Goal: Task Accomplishment & Management: Use online tool/utility

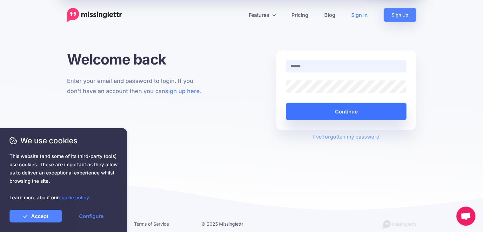
type input "**********"
click at [346, 112] on button "Continue" at bounding box center [346, 111] width 121 height 17
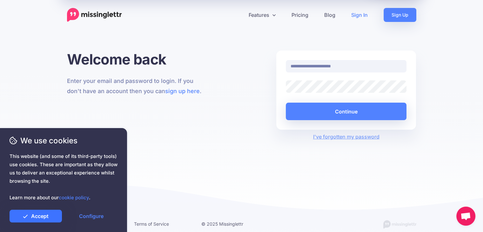
click at [38, 219] on link "Accept" at bounding box center [36, 216] width 52 height 13
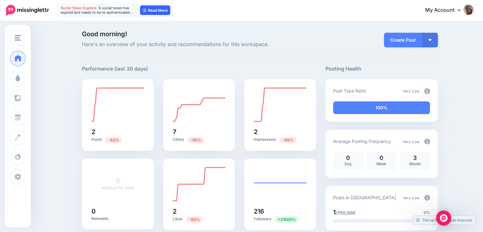
click at [157, 13] on link "Read More" at bounding box center [155, 10] width 30 height 10
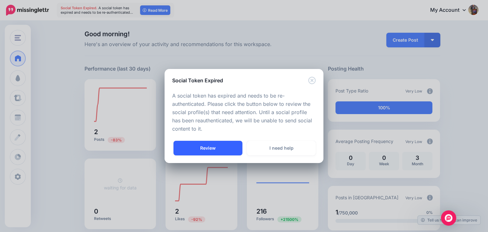
click at [222, 150] on link "Review" at bounding box center [208, 148] width 69 height 15
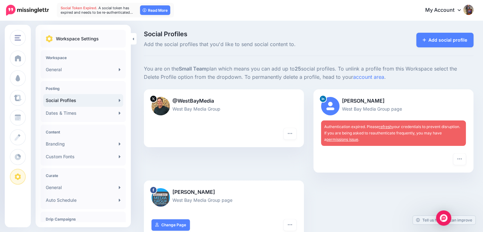
click at [425, 133] on span "Authentication expired. Please refresh your credentials to prevent disruption. …" at bounding box center [393, 132] width 136 height 17
click at [462, 156] on icon "button" at bounding box center [459, 158] width 5 height 5
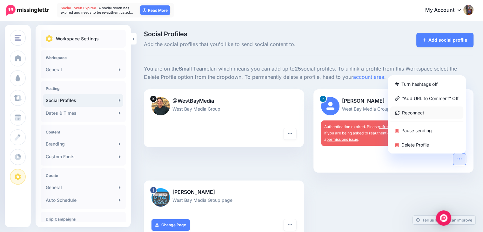
click at [425, 114] on link "Reconnect" at bounding box center [427, 112] width 73 height 12
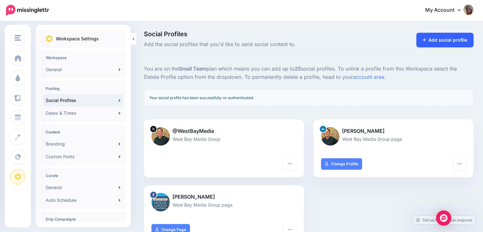
click at [427, 41] on link "Add social profile" at bounding box center [446, 40] width 58 height 15
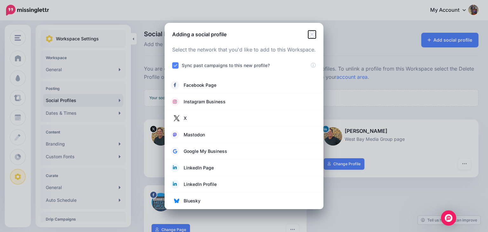
click at [314, 34] on icon "Close" at bounding box center [312, 35] width 8 height 8
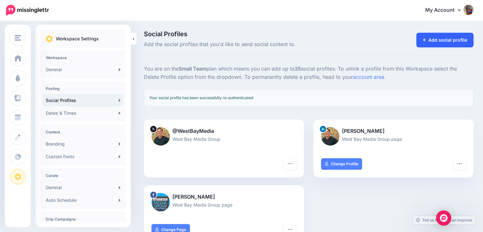
click at [442, 42] on link "Add social profile" at bounding box center [446, 40] width 58 height 15
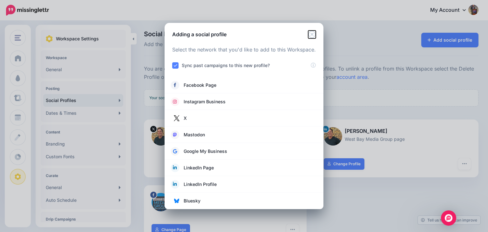
click at [312, 35] on icon "Close" at bounding box center [312, 35] width 8 height 8
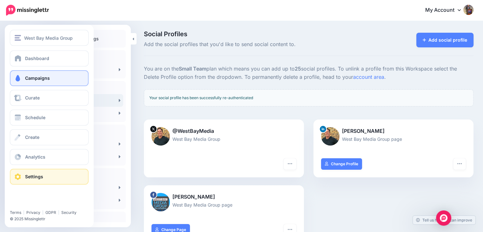
click at [39, 79] on span "Campaigns" at bounding box center [37, 77] width 25 height 5
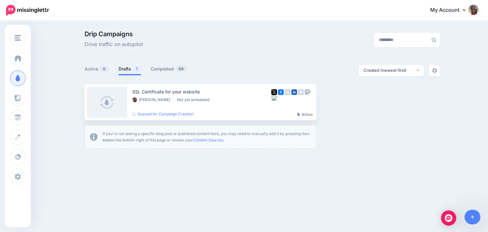
click at [129, 70] on link "Drafts 1" at bounding box center [130, 69] width 23 height 8
click at [348, 103] on link "Setup Campaign" at bounding box center [342, 101] width 43 height 11
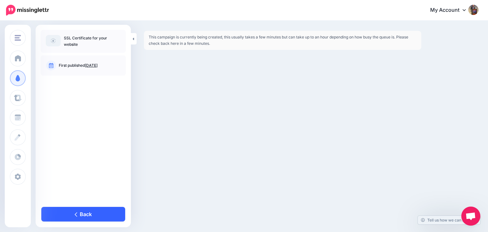
click at [92, 213] on link "Back" at bounding box center [83, 214] width 84 height 15
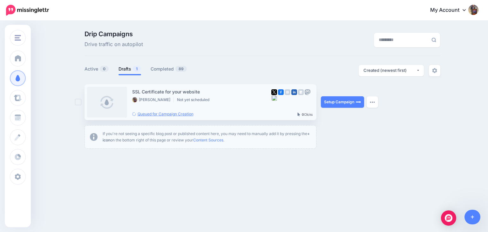
click at [174, 115] on link "Queued for Campaign Creation" at bounding box center [162, 114] width 61 height 5
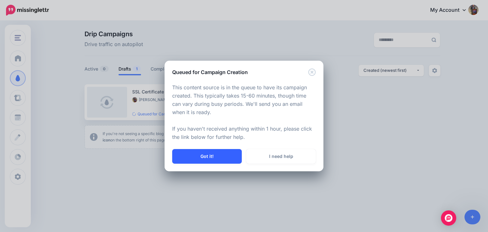
click at [224, 158] on button "Got it!" at bounding box center [207, 156] width 70 height 15
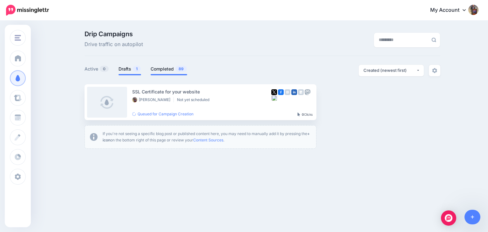
click at [160, 69] on link "Completed 89" at bounding box center [169, 69] width 37 height 8
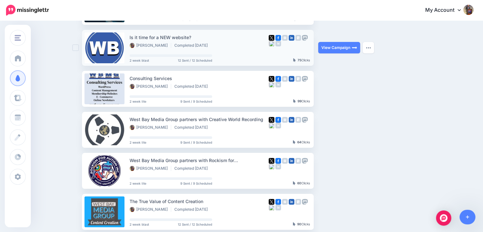
scroll to position [64, 0]
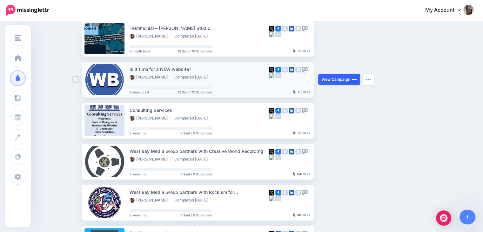
click at [329, 79] on link "View Campaign" at bounding box center [339, 79] width 42 height 11
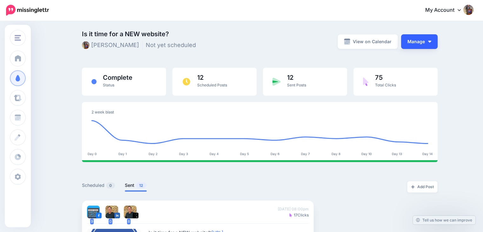
click at [431, 41] on img "button" at bounding box center [429, 42] width 3 height 2
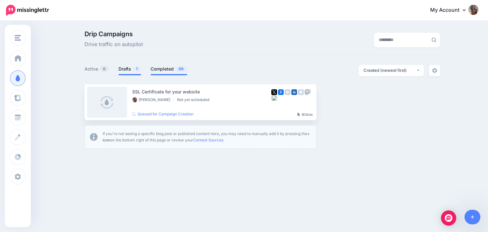
click at [167, 71] on link "Completed 89" at bounding box center [169, 69] width 37 height 8
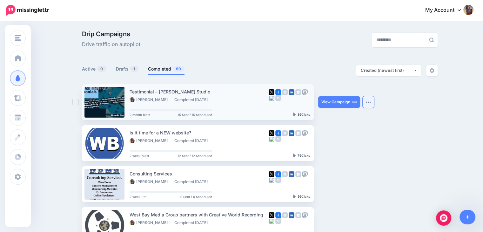
click at [370, 102] on img "button" at bounding box center [368, 102] width 5 height 2
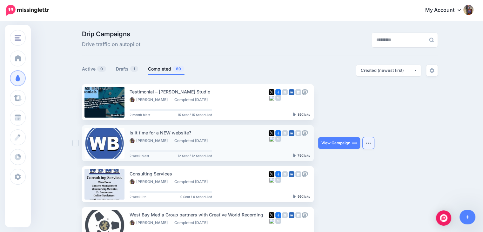
click at [370, 143] on img "button" at bounding box center [368, 143] width 5 height 2
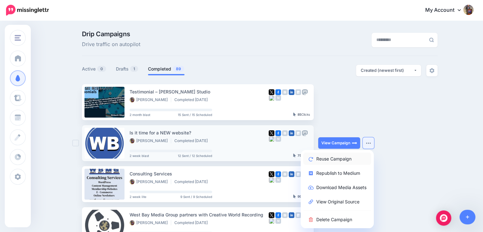
click at [356, 158] on link "Reuse Campaign" at bounding box center [338, 159] width 68 height 12
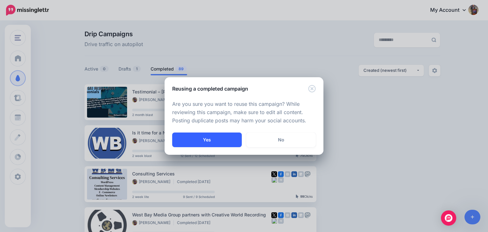
click at [223, 138] on button "Yes" at bounding box center [207, 140] width 70 height 15
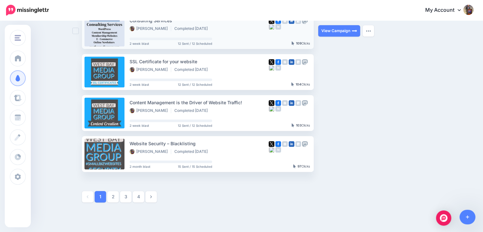
scroll to position [318, 0]
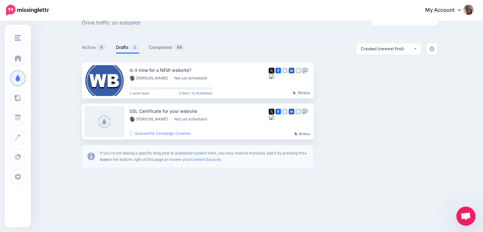
scroll to position [22, 0]
click at [342, 79] on link "Setup Campaign" at bounding box center [339, 80] width 43 height 11
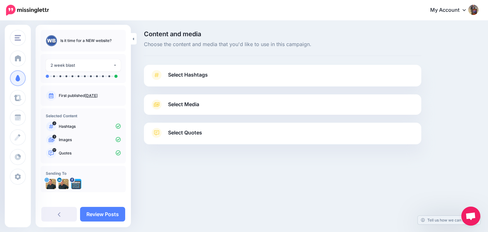
click at [201, 79] on span "Select Hashtags" at bounding box center [188, 75] width 40 height 9
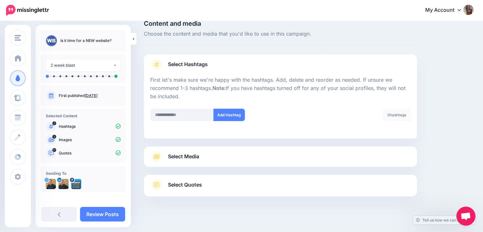
scroll to position [16, 0]
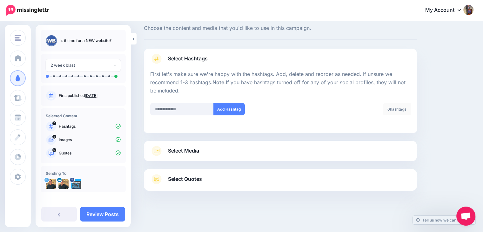
click at [211, 145] on div "Select Media Next, let's make sure we have the best media for this campaign. De…" at bounding box center [280, 151] width 273 height 20
click at [212, 149] on link "Select Media" at bounding box center [280, 151] width 261 height 10
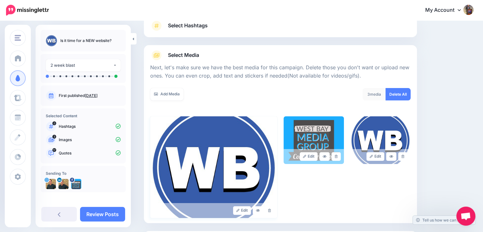
scroll to position [111, 0]
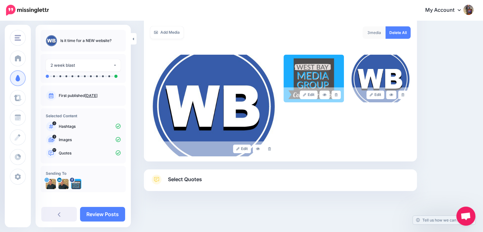
click at [203, 181] on link "Select Quotes" at bounding box center [280, 182] width 261 height 17
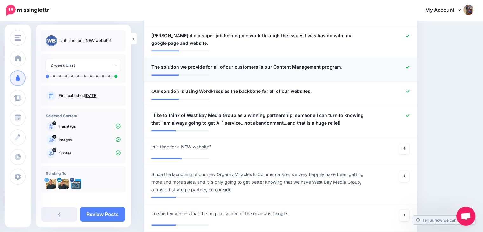
scroll to position [651, 0]
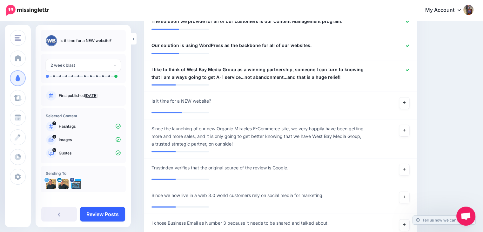
click at [109, 216] on link "Review Posts" at bounding box center [102, 214] width 45 height 15
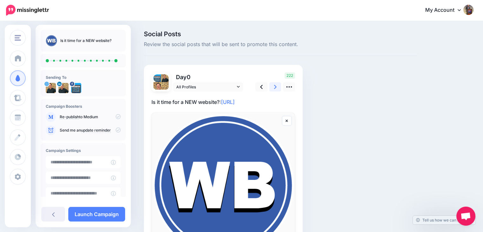
click at [276, 85] on icon at bounding box center [275, 87] width 3 height 7
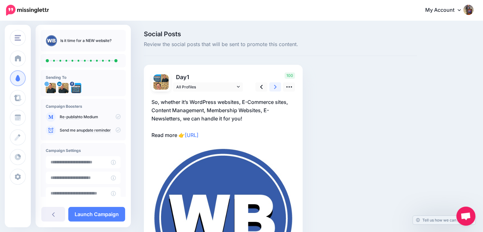
click at [276, 85] on icon at bounding box center [275, 87] width 3 height 7
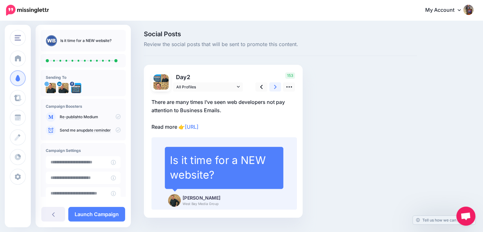
click at [276, 85] on icon at bounding box center [275, 87] width 3 height 7
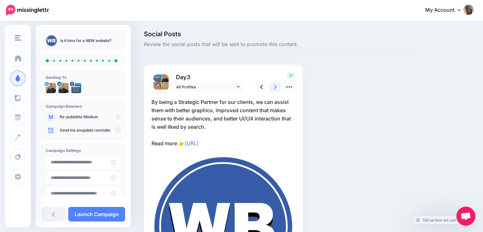
click at [276, 85] on icon at bounding box center [275, 87] width 3 height 7
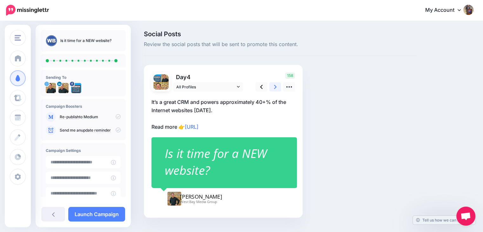
click at [276, 85] on icon at bounding box center [275, 87] width 3 height 7
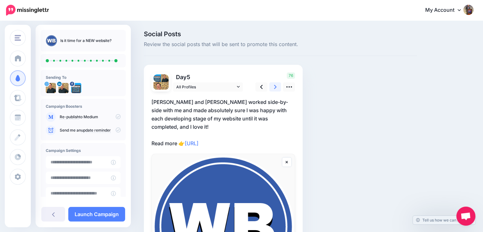
click at [276, 86] on icon at bounding box center [275, 87] width 3 height 4
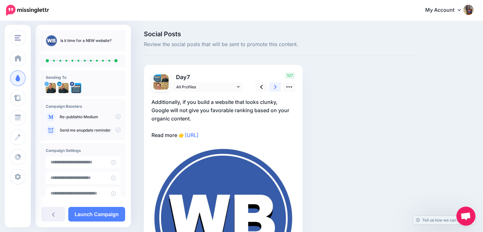
click at [276, 86] on icon at bounding box center [275, 87] width 3 height 4
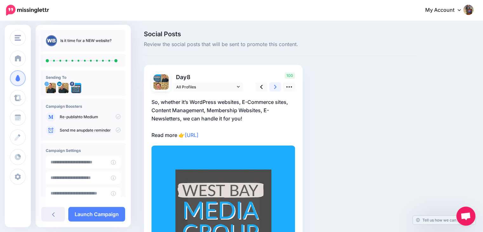
click at [276, 86] on icon at bounding box center [275, 87] width 3 height 4
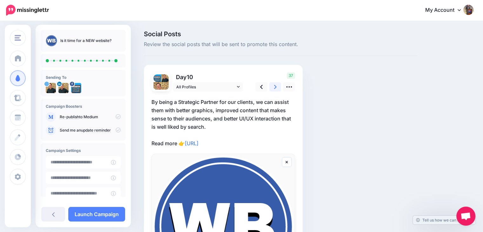
click at [276, 86] on icon at bounding box center [275, 87] width 3 height 4
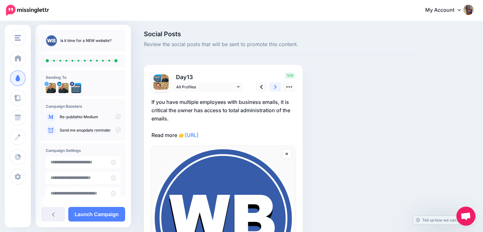
click at [276, 86] on icon at bounding box center [275, 87] width 3 height 4
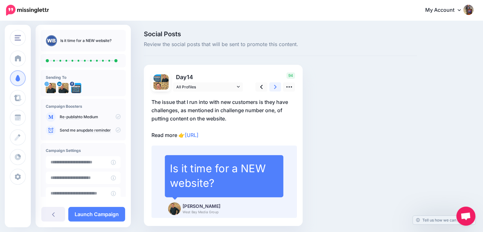
click at [276, 86] on icon at bounding box center [275, 87] width 3 height 4
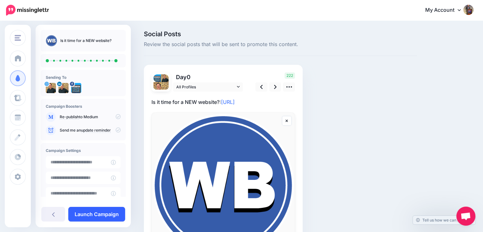
click at [99, 215] on link "Launch Campaign" at bounding box center [96, 214] width 57 height 15
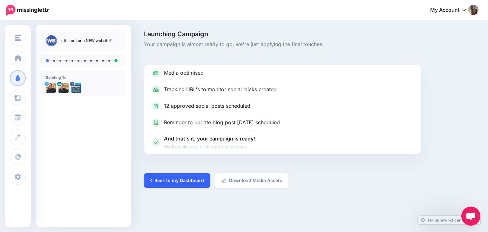
click at [189, 185] on link "Back to my Dashboard" at bounding box center [177, 180] width 66 height 15
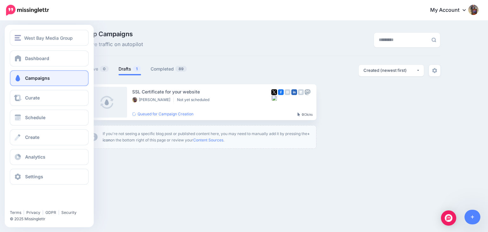
click at [26, 81] on link "Campaigns" at bounding box center [49, 78] width 79 height 16
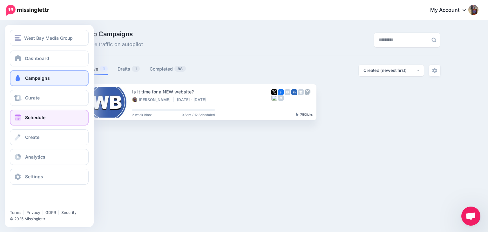
click at [42, 120] on span "Schedule" at bounding box center [35, 117] width 20 height 5
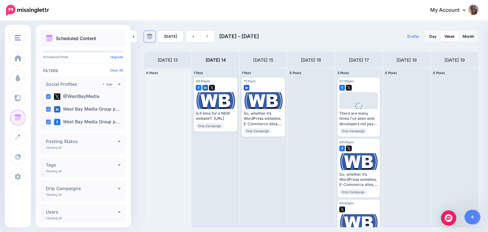
click at [149, 37] on img at bounding box center [150, 37] width 6 height 6
click at [467, 36] on link "Month" at bounding box center [468, 36] width 19 height 10
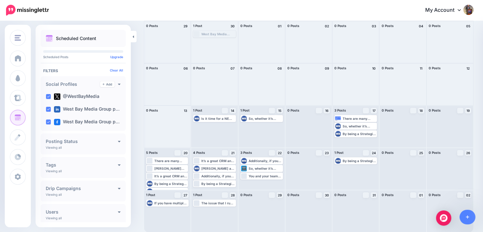
scroll to position [47, 0]
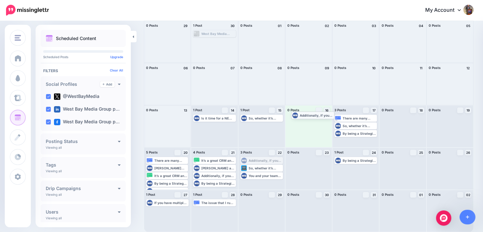
drag, startPoint x: 265, startPoint y: 162, endPoint x: 315, endPoint y: 117, distance: 67.0
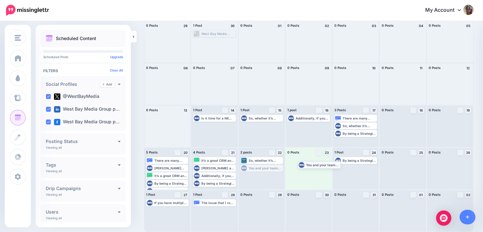
drag, startPoint x: 256, startPoint y: 170, endPoint x: 312, endPoint y: 166, distance: 56.0
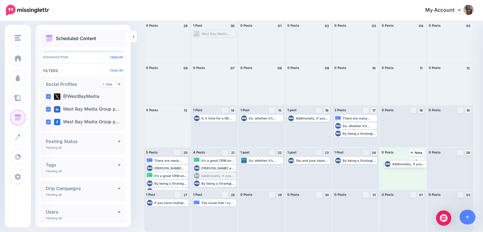
drag, startPoint x: 215, startPoint y: 177, endPoint x: 405, endPoint y: 166, distance: 190.4
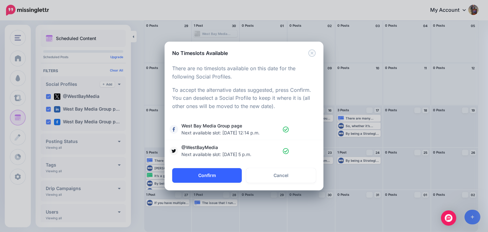
click at [219, 176] on button "Confirm" at bounding box center [207, 175] width 70 height 15
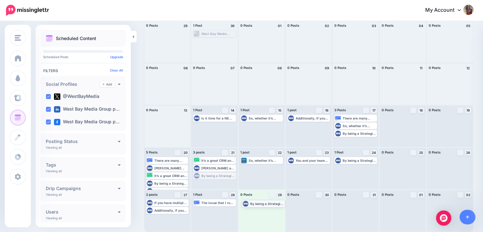
drag, startPoint x: 220, startPoint y: 177, endPoint x: 268, endPoint y: 205, distance: 55.4
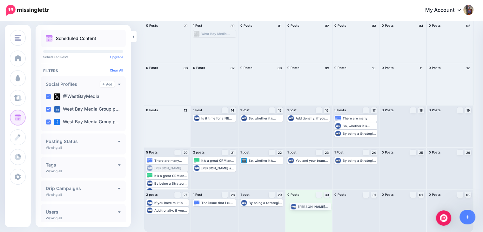
drag, startPoint x: 168, startPoint y: 169, endPoint x: 312, endPoint y: 207, distance: 148.6
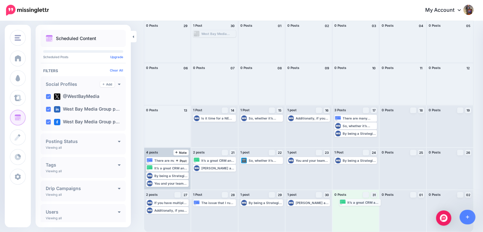
drag, startPoint x: 177, startPoint y: 176, endPoint x: 370, endPoint y: 203, distance: 195.1
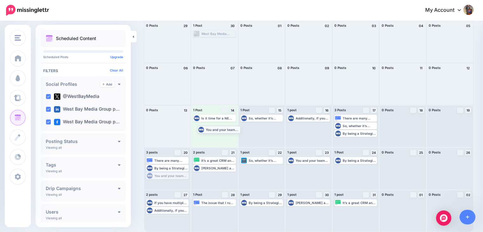
drag, startPoint x: 178, startPoint y: 177, endPoint x: 229, endPoint y: 131, distance: 68.8
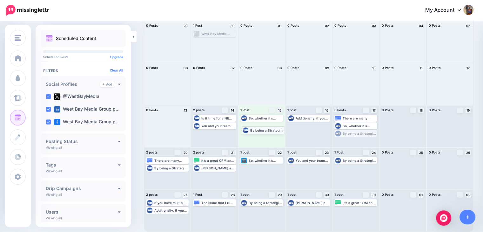
drag, startPoint x: 358, startPoint y: 134, endPoint x: 262, endPoint y: 131, distance: 95.7
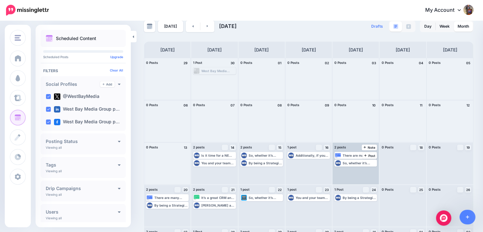
scroll to position [0, 0]
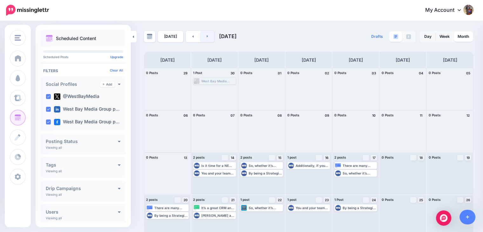
click at [210, 35] on link at bounding box center [208, 36] width 14 height 11
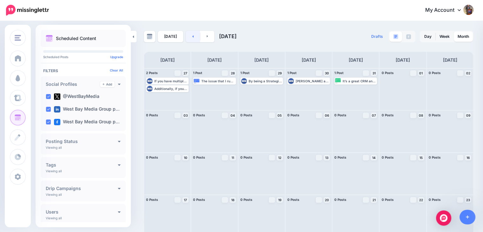
click at [192, 36] on link at bounding box center [193, 36] width 14 height 11
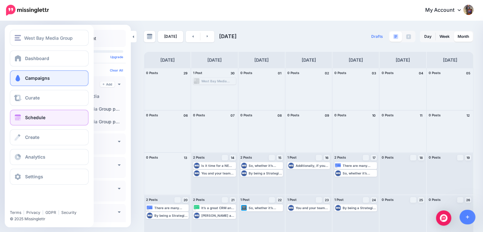
click at [45, 78] on span "Campaigns" at bounding box center [37, 77] width 25 height 5
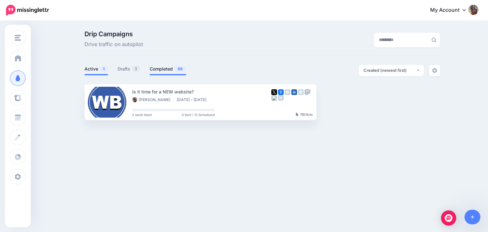
click at [164, 70] on link "Completed 88" at bounding box center [168, 69] width 37 height 8
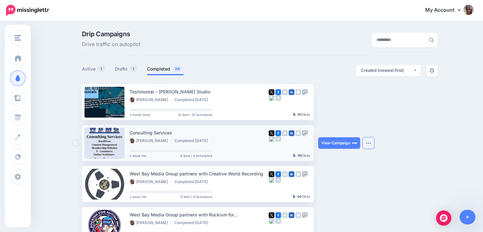
click at [374, 141] on button "button" at bounding box center [368, 142] width 11 height 11
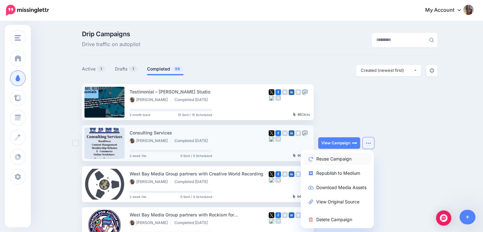
click at [353, 160] on link "Reuse Campaign" at bounding box center [338, 159] width 68 height 12
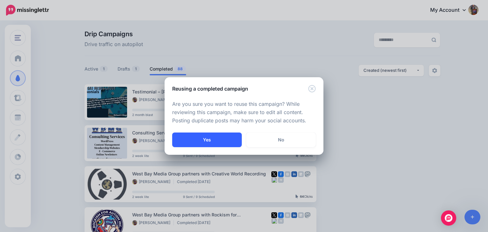
click at [205, 141] on button "Yes" at bounding box center [207, 140] width 70 height 15
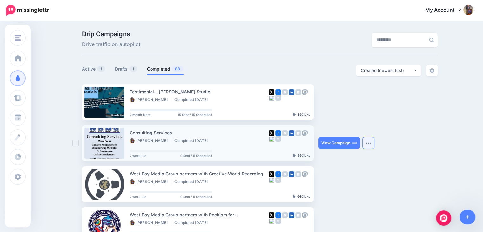
click at [371, 145] on button "button" at bounding box center [368, 142] width 11 height 11
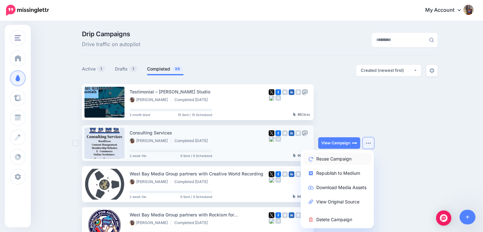
click at [337, 159] on link "Reuse Campaign" at bounding box center [338, 159] width 68 height 12
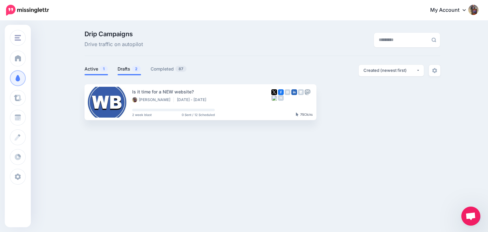
click at [127, 70] on link "Drafts 2" at bounding box center [130, 69] width 24 height 8
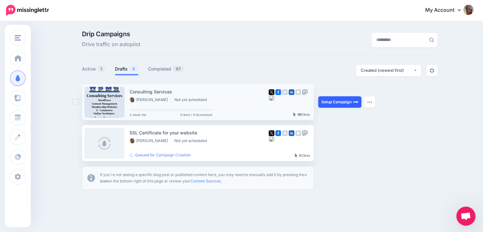
click at [332, 101] on link "Setup Campaign" at bounding box center [339, 101] width 43 height 11
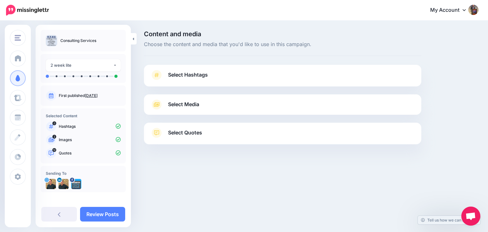
click at [291, 81] on link "Select Hashtags" at bounding box center [282, 78] width 265 height 17
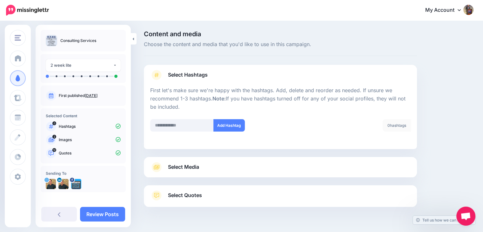
click at [266, 167] on link "Select Media" at bounding box center [280, 167] width 261 height 10
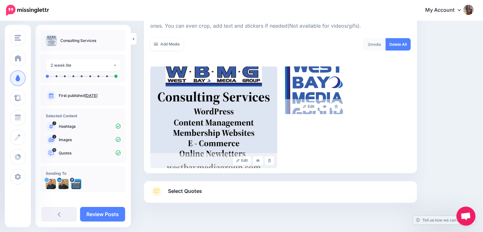
scroll to position [111, 0]
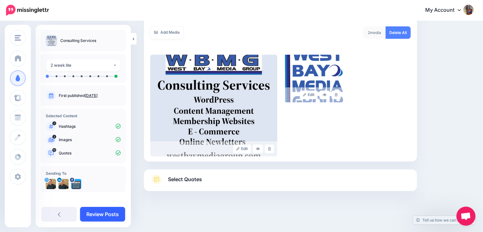
click at [106, 215] on link "Review Posts" at bounding box center [102, 214] width 45 height 15
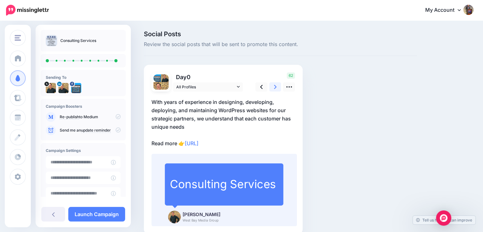
click at [279, 89] on link at bounding box center [276, 86] width 12 height 9
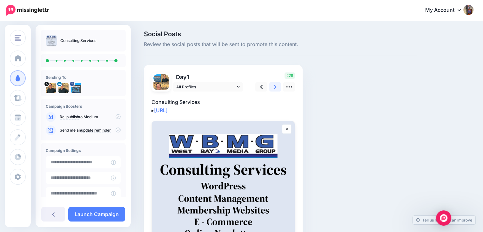
click at [279, 89] on link at bounding box center [276, 86] width 12 height 9
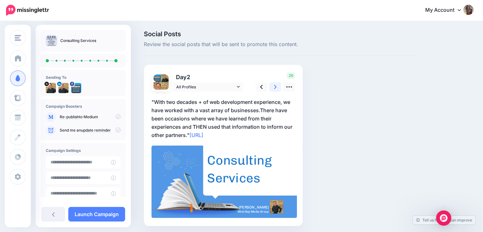
click at [279, 89] on link at bounding box center [276, 86] width 12 height 9
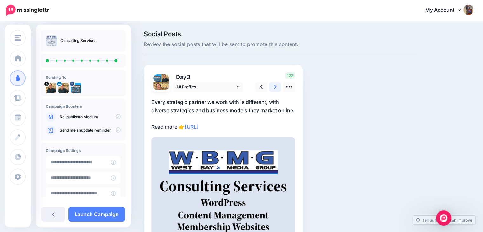
click at [279, 89] on link at bounding box center [276, 86] width 12 height 9
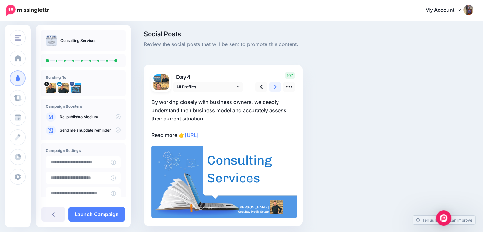
click at [279, 89] on link at bounding box center [276, 86] width 12 height 9
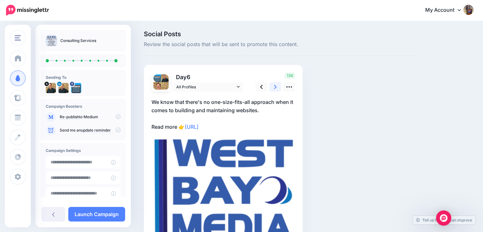
click at [279, 89] on link at bounding box center [276, 86] width 12 height 9
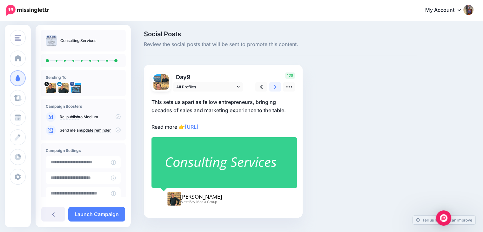
click at [279, 89] on link at bounding box center [276, 86] width 12 height 9
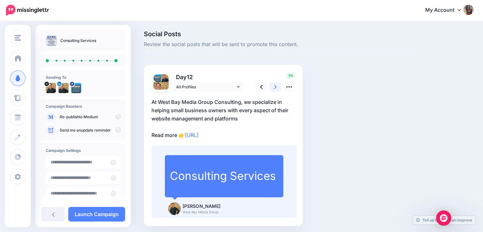
click at [279, 89] on link at bounding box center [276, 86] width 12 height 9
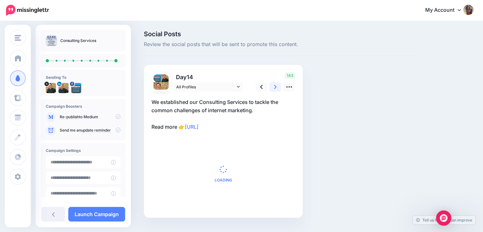
click at [279, 89] on link at bounding box center [276, 86] width 12 height 9
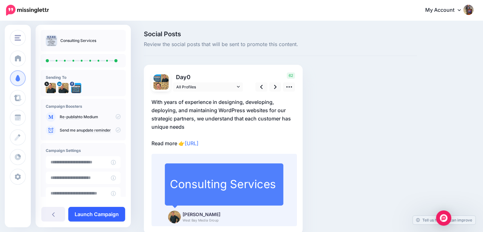
click at [95, 211] on link "Launch Campaign" at bounding box center [96, 214] width 57 height 15
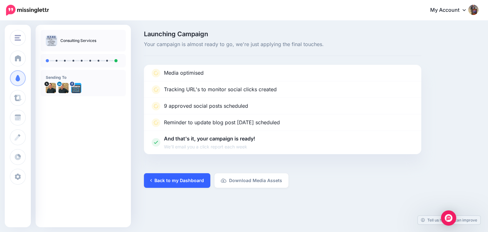
click at [185, 179] on link "Back to my Dashboard" at bounding box center [177, 180] width 66 height 15
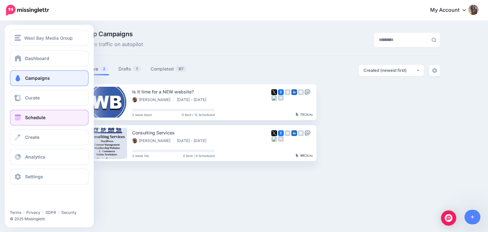
click at [33, 119] on span "Schedule" at bounding box center [35, 117] width 20 height 5
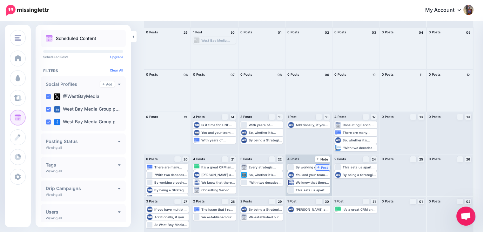
scroll to position [47, 0]
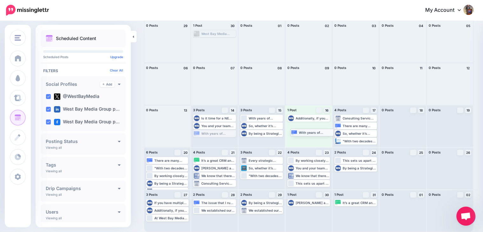
drag, startPoint x: 211, startPoint y: 135, endPoint x: 308, endPoint y: 134, distance: 96.6
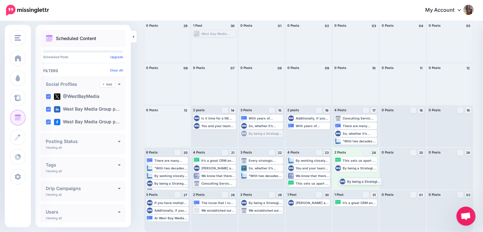
drag, startPoint x: 267, startPoint y: 135, endPoint x: 364, endPoint y: 182, distance: 107.9
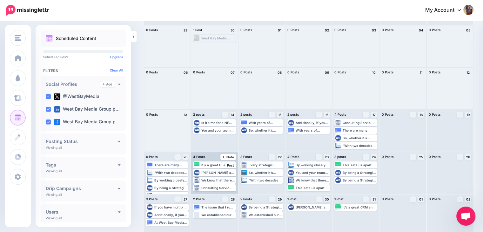
scroll to position [0, 0]
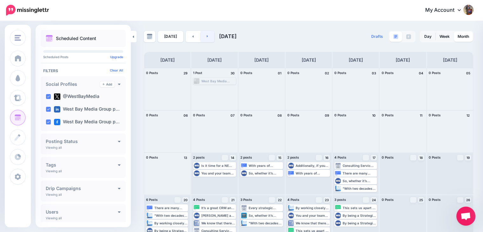
click at [208, 36] on link at bounding box center [208, 36] width 14 height 11
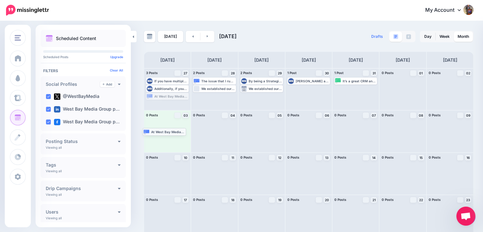
drag, startPoint x: 172, startPoint y: 98, endPoint x: 168, endPoint y: 133, distance: 35.5
click at [192, 37] on link at bounding box center [193, 36] width 14 height 11
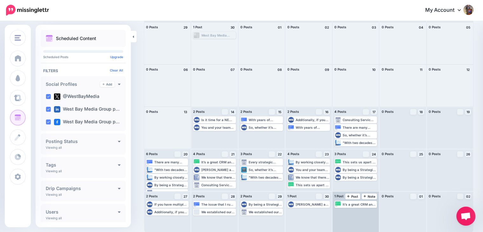
scroll to position [47, 0]
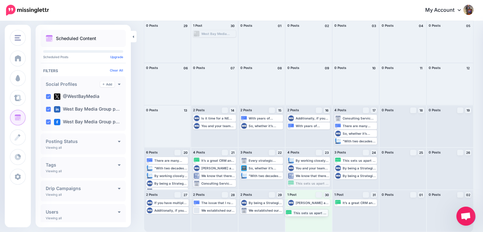
drag, startPoint x: 321, startPoint y: 184, endPoint x: 317, endPoint y: 213, distance: 29.6
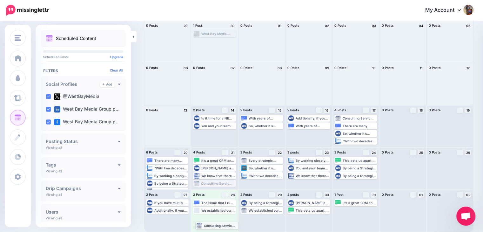
drag, startPoint x: 215, startPoint y: 184, endPoint x: 216, endPoint y: 226, distance: 41.7
drag, startPoint x: 173, startPoint y: 185, endPoint x: 173, endPoint y: 221, distance: 36.6
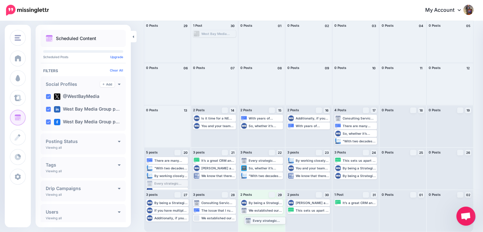
drag, startPoint x: 176, startPoint y: 183, endPoint x: 275, endPoint y: 220, distance: 104.9
drag, startPoint x: 175, startPoint y: 176, endPoint x: 321, endPoint y: 222, distance: 152.7
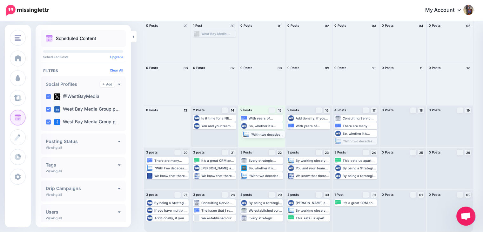
drag, startPoint x: 361, startPoint y: 140, endPoint x: 266, endPoint y: 133, distance: 95.6
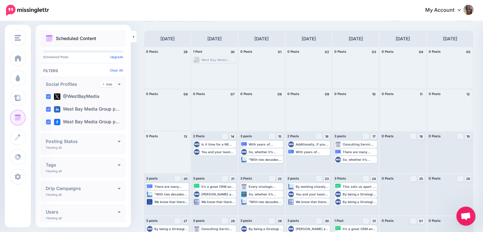
scroll to position [0, 0]
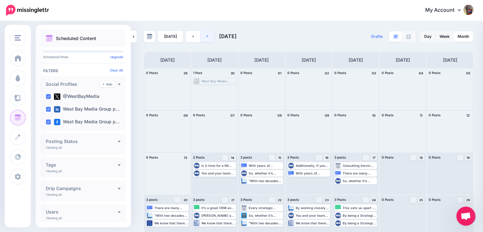
click at [207, 38] on link at bounding box center [208, 36] width 14 height 11
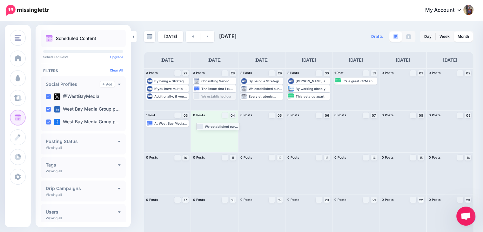
drag, startPoint x: 215, startPoint y: 97, endPoint x: 218, endPoint y: 126, distance: 30.0
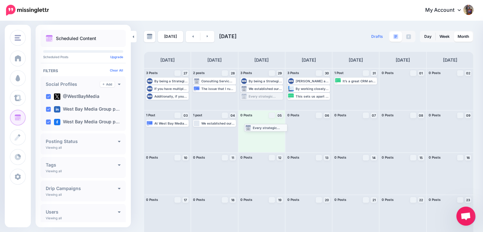
drag, startPoint x: 261, startPoint y: 96, endPoint x: 263, endPoint y: 128, distance: 31.9
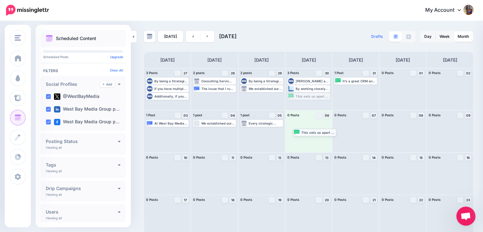
drag, startPoint x: 304, startPoint y: 96, endPoint x: 308, endPoint y: 133, distance: 37.4
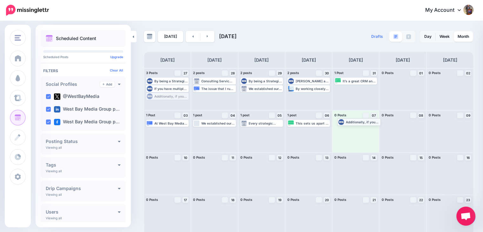
drag, startPoint x: 175, startPoint y: 97, endPoint x: 367, endPoint y: 122, distance: 193.0
click at [209, 35] on link at bounding box center [208, 36] width 14 height 11
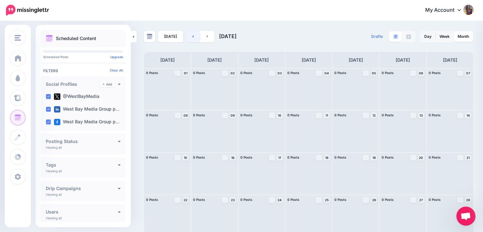
click at [193, 38] on link at bounding box center [193, 36] width 14 height 11
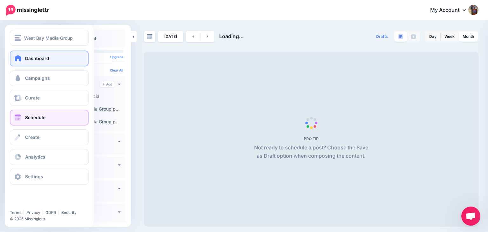
click at [19, 54] on link "Dashboard" at bounding box center [49, 59] width 79 height 16
